Goal: Task Accomplishment & Management: Use online tool/utility

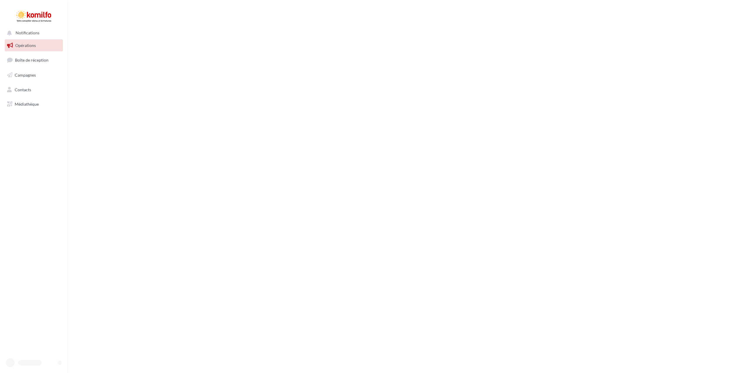
drag, startPoint x: 418, startPoint y: 296, endPoint x: 407, endPoint y: 291, distance: 12.6
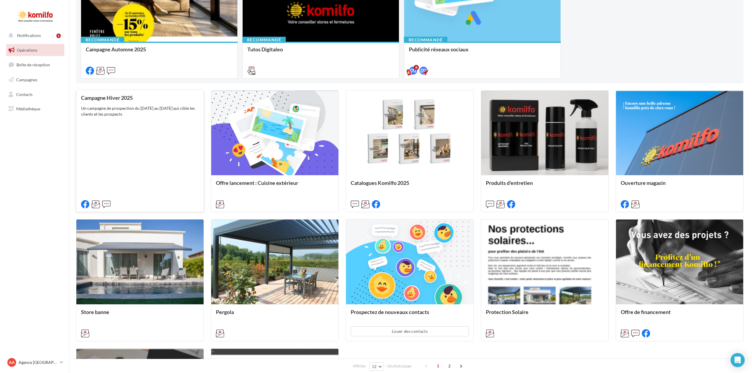
scroll to position [117, 0]
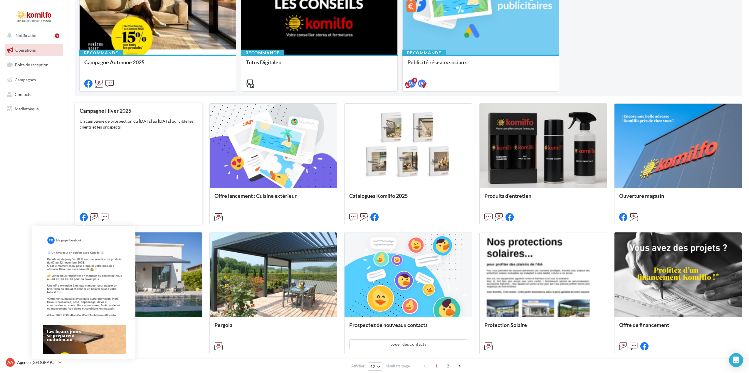
click at [84, 216] on icon at bounding box center [84, 217] width 8 height 8
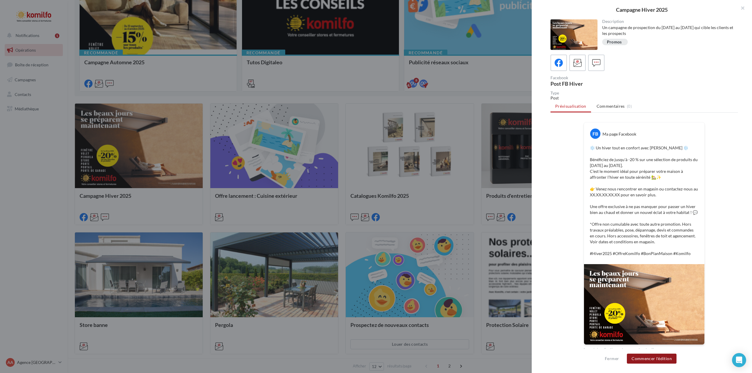
click at [652, 359] on button "Commencer l'édition" at bounding box center [652, 359] width 50 height 10
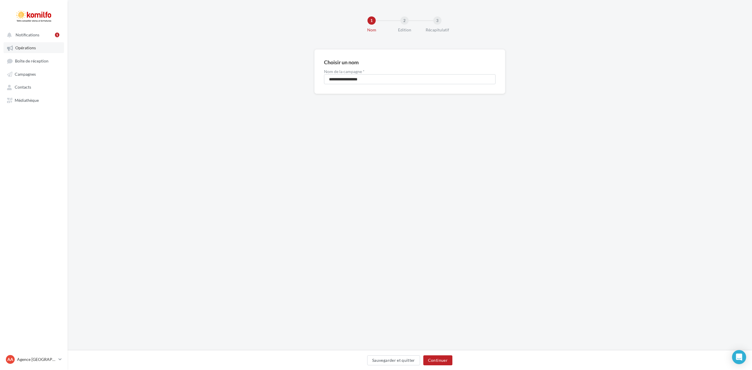
click at [28, 44] on link "Opérations" at bounding box center [34, 47] width 60 height 11
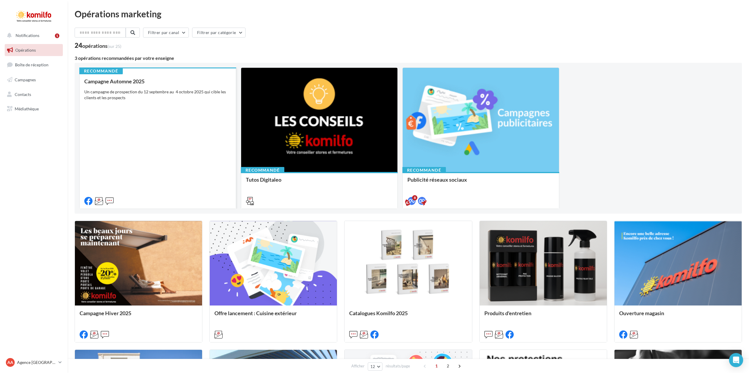
click at [123, 85] on div "Campagne Automne 2025 Un campagne de prospection du [DATE] au [DATE] qui cible …" at bounding box center [157, 140] width 147 height 125
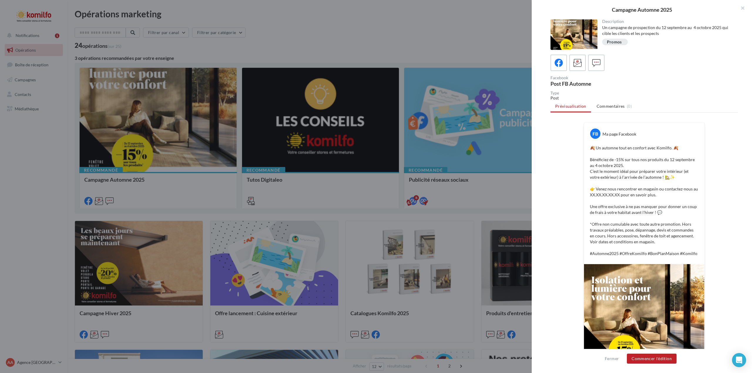
click at [615, 42] on div "Promos" at bounding box center [614, 42] width 15 height 4
click at [609, 105] on span "Commentaires" at bounding box center [610, 106] width 28 height 6
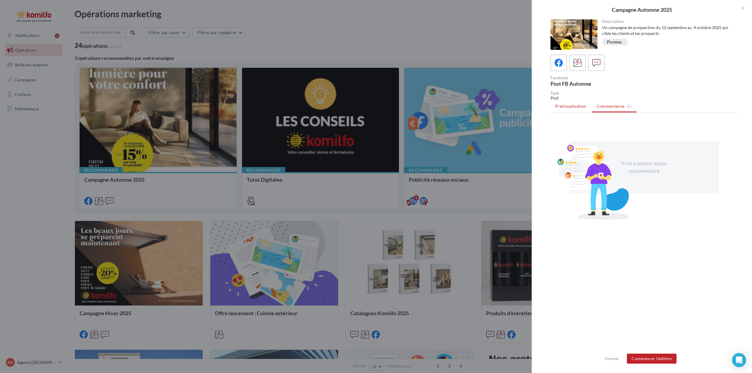
click at [570, 107] on span "Prévisualisation" at bounding box center [570, 106] width 31 height 5
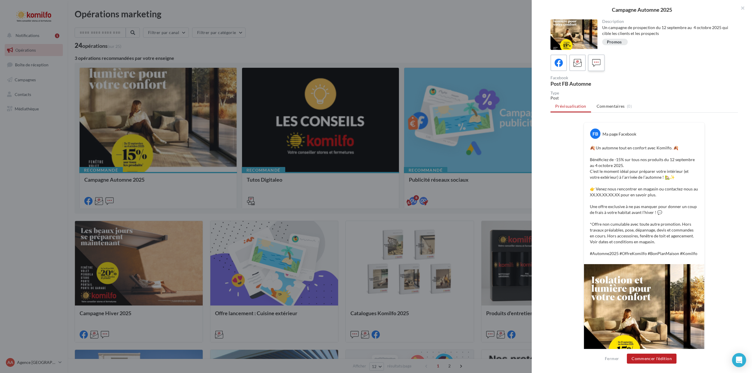
click at [594, 64] on icon at bounding box center [596, 63] width 9 height 9
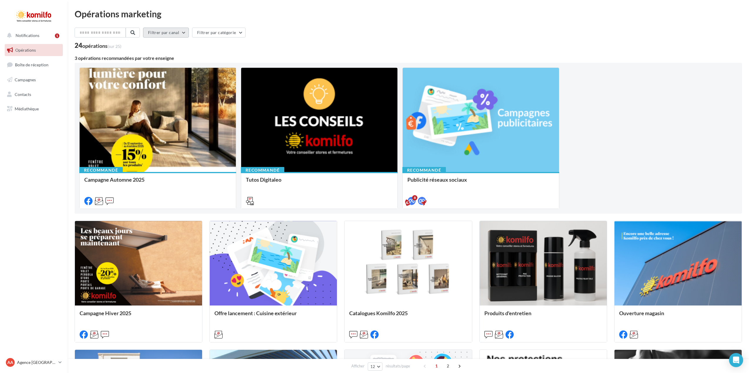
click at [184, 32] on button "Filtrer par canal" at bounding box center [166, 33] width 46 height 10
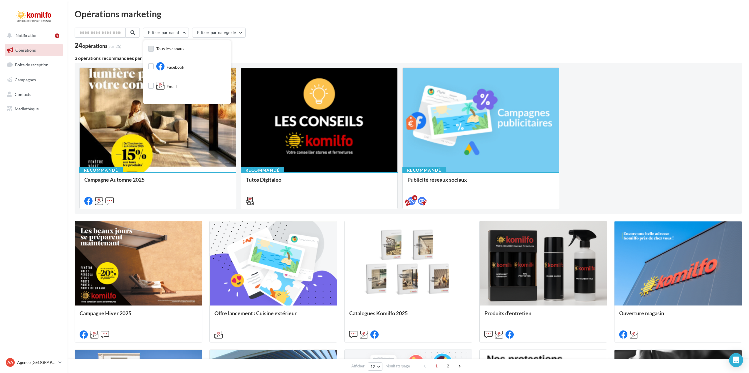
click at [154, 47] on label at bounding box center [151, 49] width 6 height 6
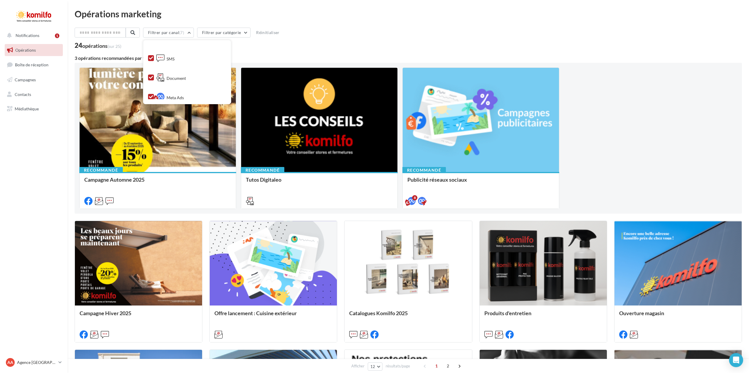
scroll to position [59, 0]
click at [169, 85] on div "Meta Ads" at bounding box center [170, 86] width 28 height 10
click at [153, 66] on icon at bounding box center [151, 66] width 4 height 4
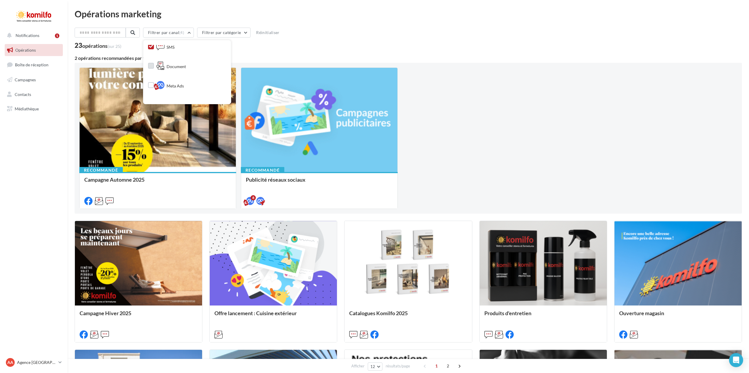
click at [153, 47] on icon at bounding box center [151, 46] width 4 height 4
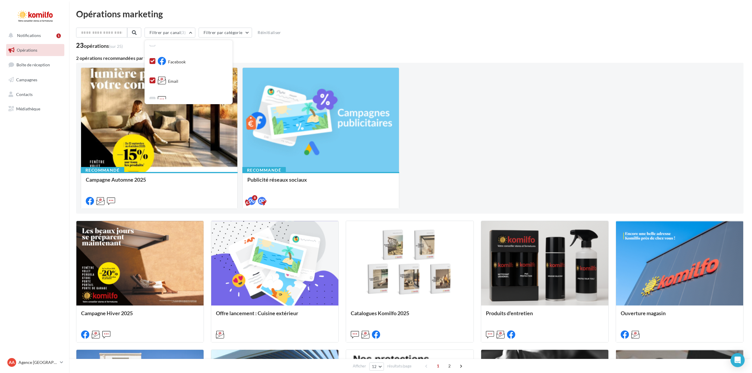
scroll to position [0, 0]
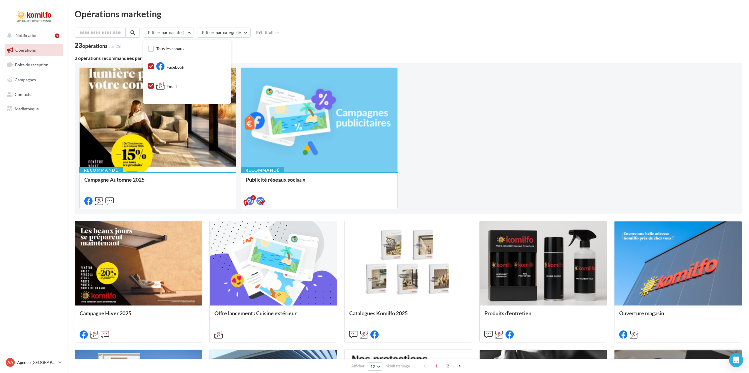
click at [153, 84] on icon at bounding box center [151, 86] width 4 height 4
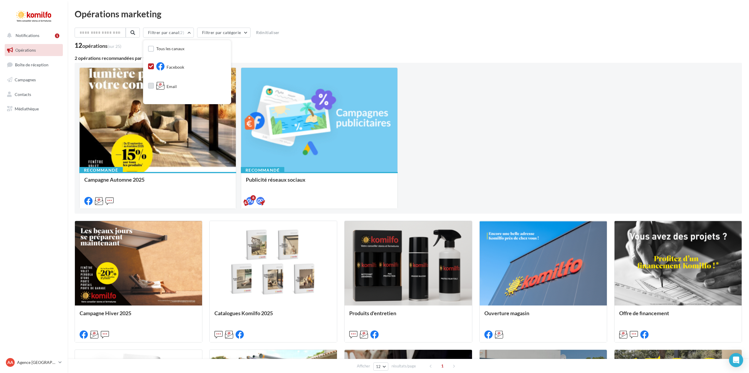
click at [153, 67] on icon at bounding box center [151, 66] width 4 height 4
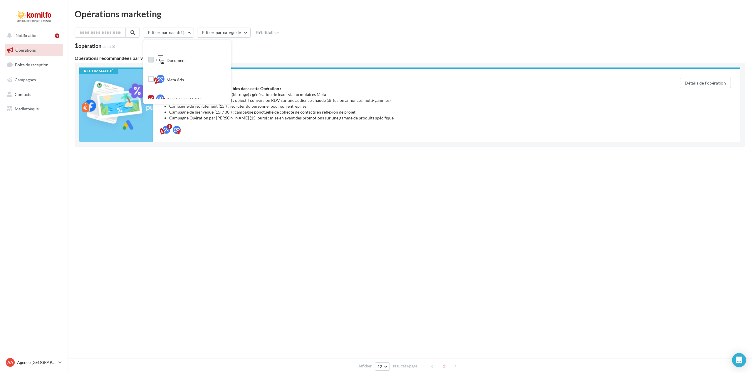
scroll to position [70, 0]
click at [154, 74] on label at bounding box center [151, 74] width 6 height 6
click at [115, 110] on div at bounding box center [115, 105] width 73 height 73
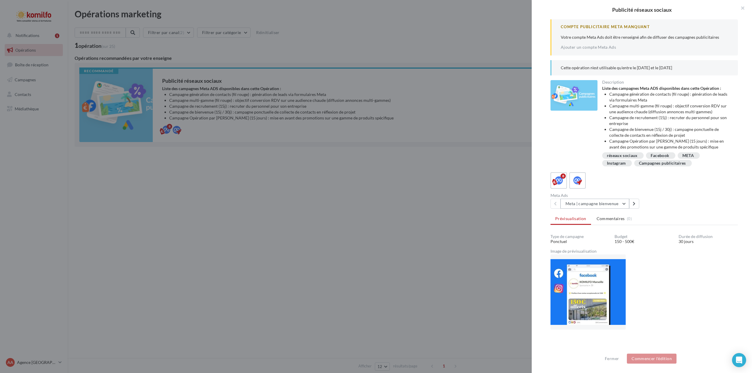
click at [626, 204] on button "Meta | campagne bienvenue" at bounding box center [594, 204] width 69 height 10
click at [604, 268] on span "Opération Automne 2025" at bounding box center [593, 267] width 47 height 5
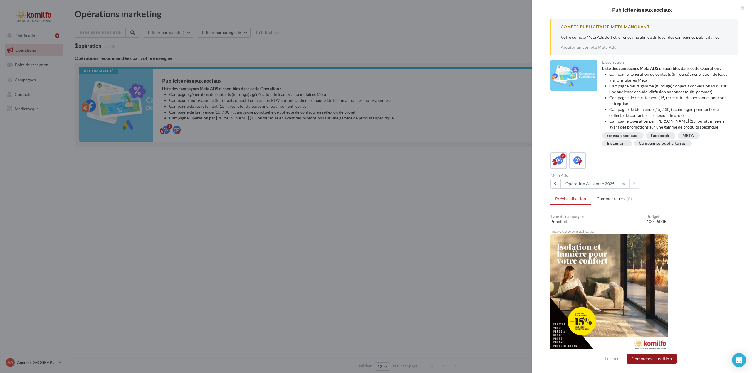
click at [642, 359] on button "Commencer l'édition" at bounding box center [652, 359] width 50 height 10
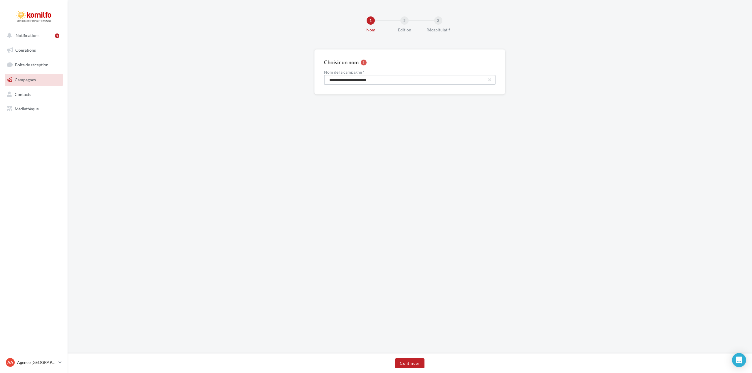
drag, startPoint x: 379, startPoint y: 80, endPoint x: 327, endPoint y: 81, distance: 51.7
click at [327, 81] on input "**********" at bounding box center [410, 80] width 172 height 10
click at [391, 84] on input "**********" at bounding box center [410, 80] width 172 height 10
click at [406, 364] on button "Continuer" at bounding box center [409, 364] width 29 height 10
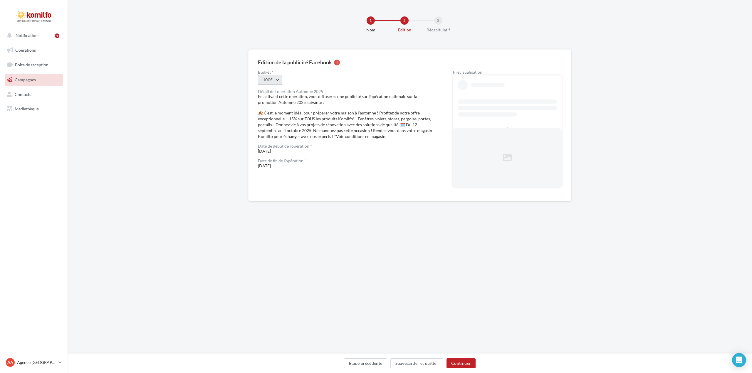
click at [275, 80] on button "100€" at bounding box center [270, 80] width 24 height 10
click at [287, 142] on div "500€" at bounding box center [294, 138] width 73 height 15
click at [277, 81] on button "500€" at bounding box center [270, 80] width 24 height 10
click at [275, 127] on div "200€" at bounding box center [294, 125] width 73 height 15
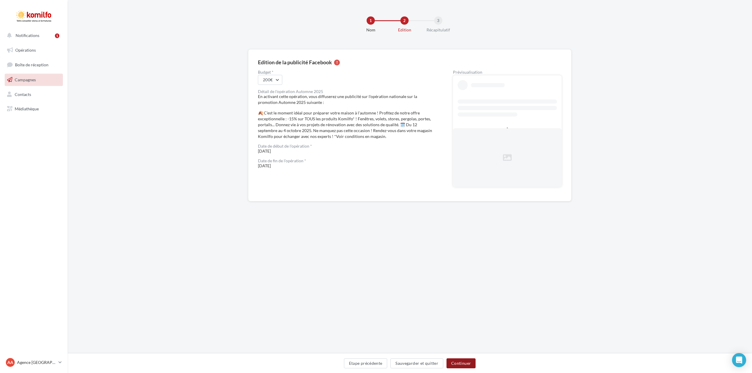
click at [460, 364] on button "Continuer" at bounding box center [460, 364] width 29 height 10
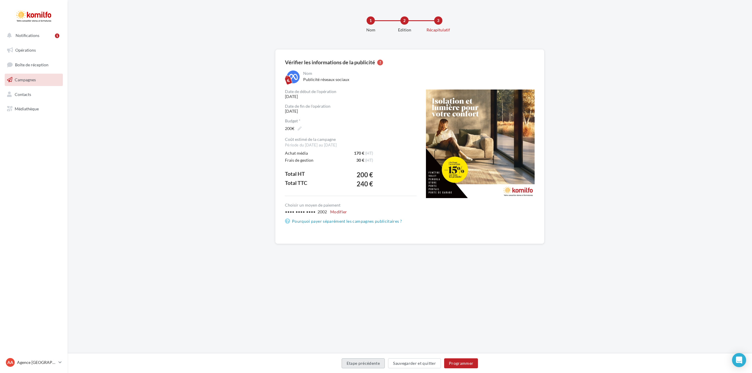
click at [357, 362] on button "Etape précédente" at bounding box center [363, 364] width 43 height 10
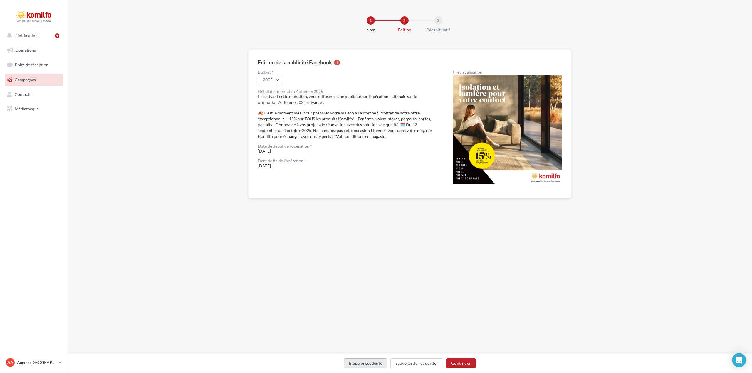
click at [357, 362] on button "Etape précédente" at bounding box center [365, 364] width 43 height 10
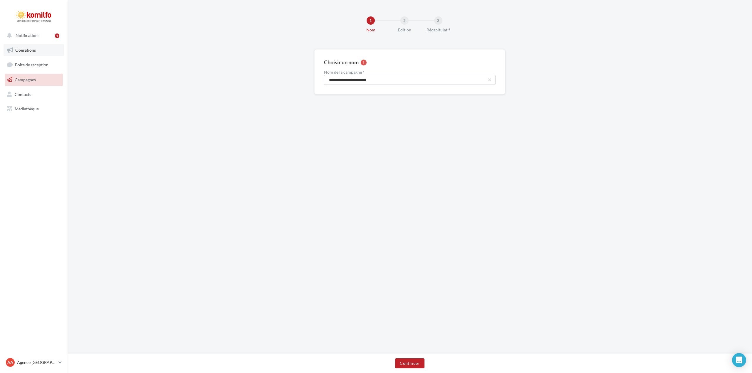
click at [24, 49] on span "Opérations" at bounding box center [25, 50] width 21 height 5
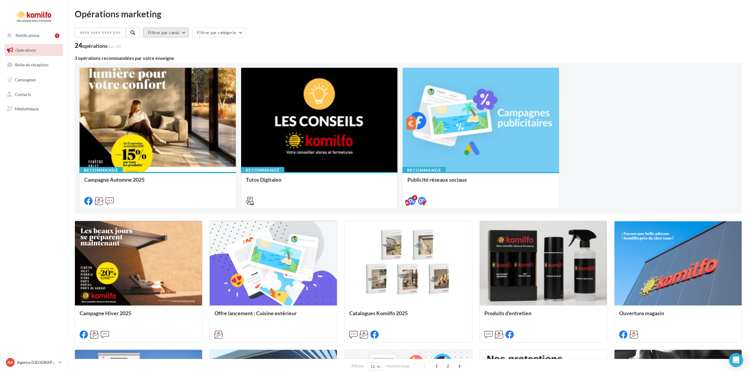
click at [184, 33] on button "Filtrer par canal" at bounding box center [166, 33] width 46 height 10
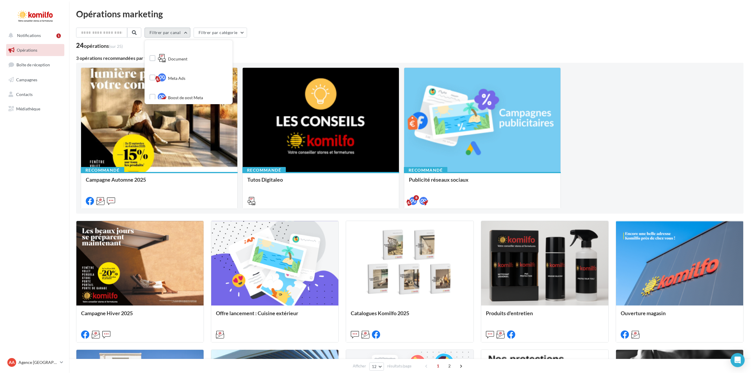
scroll to position [70, 0]
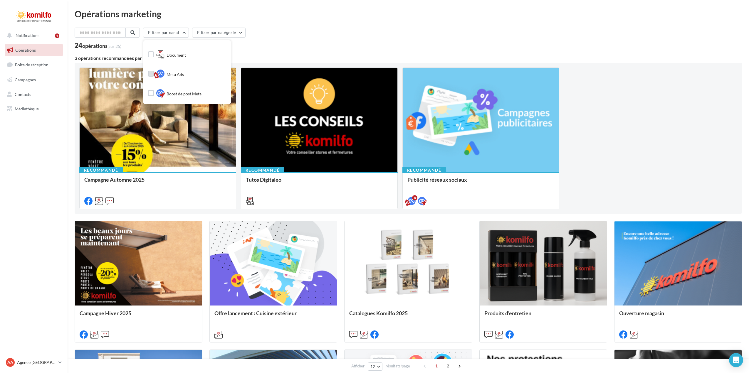
click at [152, 73] on label at bounding box center [151, 74] width 6 height 6
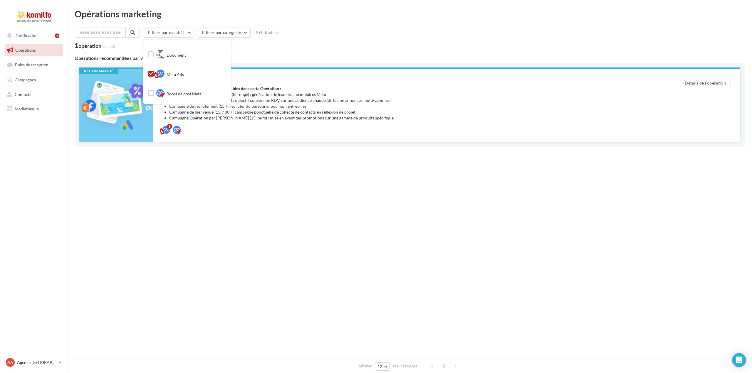
click at [260, 89] on strong "Liste des campagnes Meta ADS disponibles dans cette Opération :" at bounding box center [221, 88] width 119 height 5
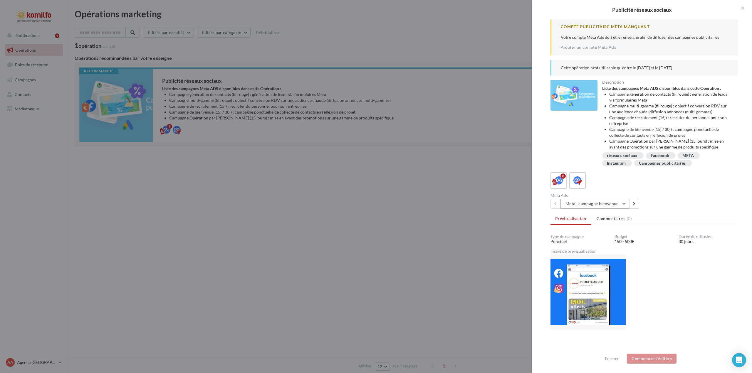
click at [626, 204] on button "Meta | campagne bienvenue" at bounding box center [594, 204] width 69 height 10
click at [610, 267] on span "Opération Automne 2025" at bounding box center [593, 267] width 47 height 5
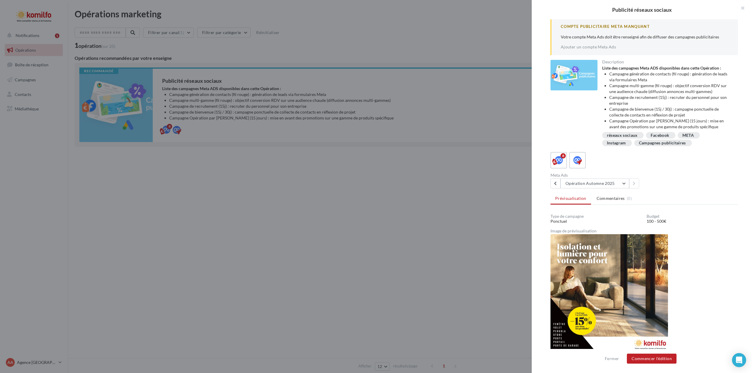
scroll to position [0, 0]
click at [205, 225] on div at bounding box center [376, 186] width 752 height 373
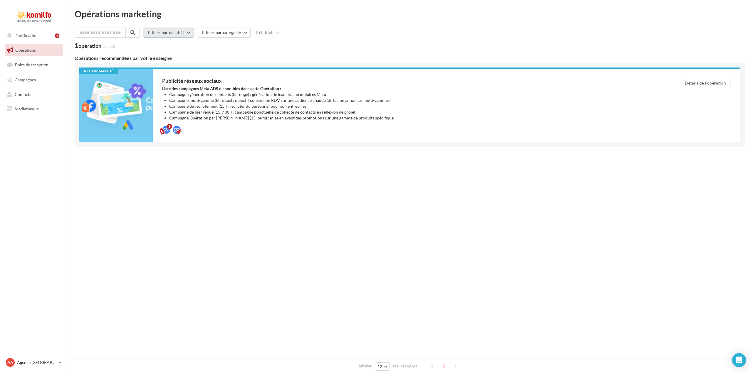
click at [192, 33] on button "Filtrer par canal (1)" at bounding box center [168, 33] width 51 height 10
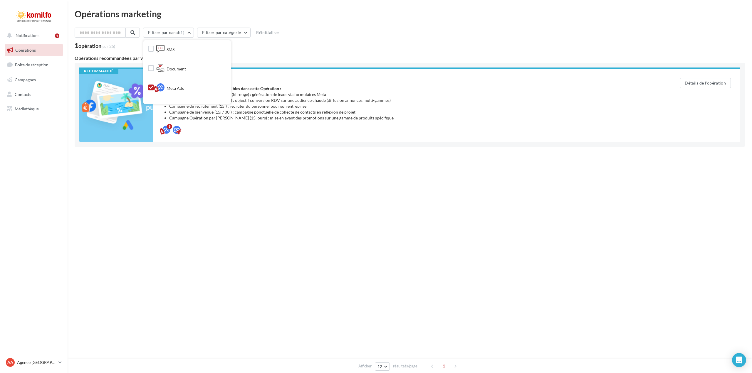
click at [152, 87] on icon at bounding box center [151, 87] width 4 height 4
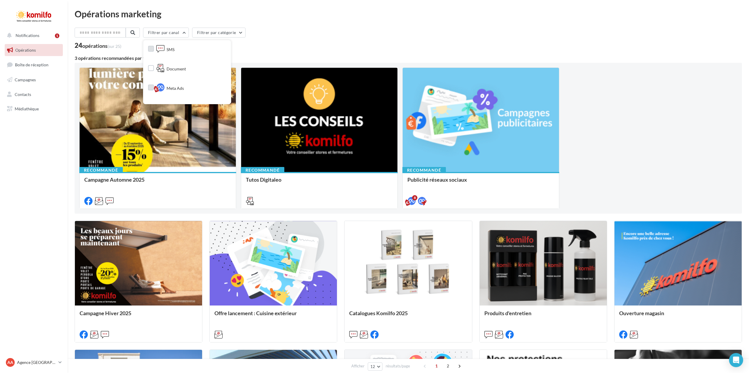
click at [154, 50] on label at bounding box center [151, 49] width 6 height 6
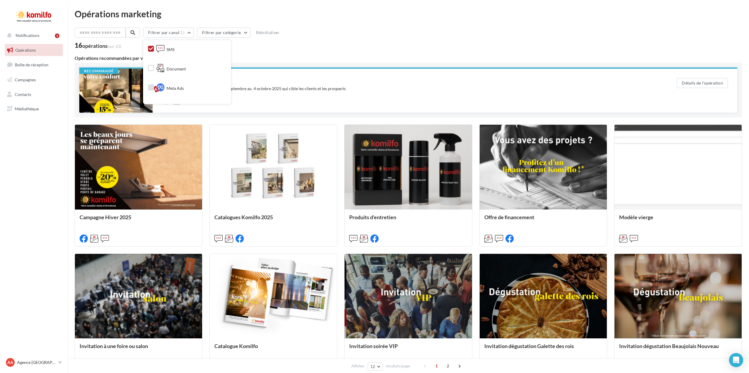
click at [276, 88] on div "Un campagne de prospection du 12 septembre au 4 octobre 2025 qui cible les clie…" at bounding box center [407, 89] width 491 height 6
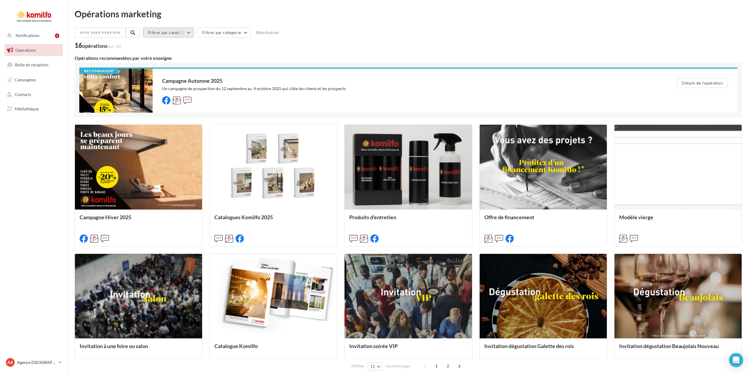
click at [193, 33] on button "Filtrer par canal (1)" at bounding box center [168, 33] width 51 height 10
